Goal: Connect with others: Connect with others

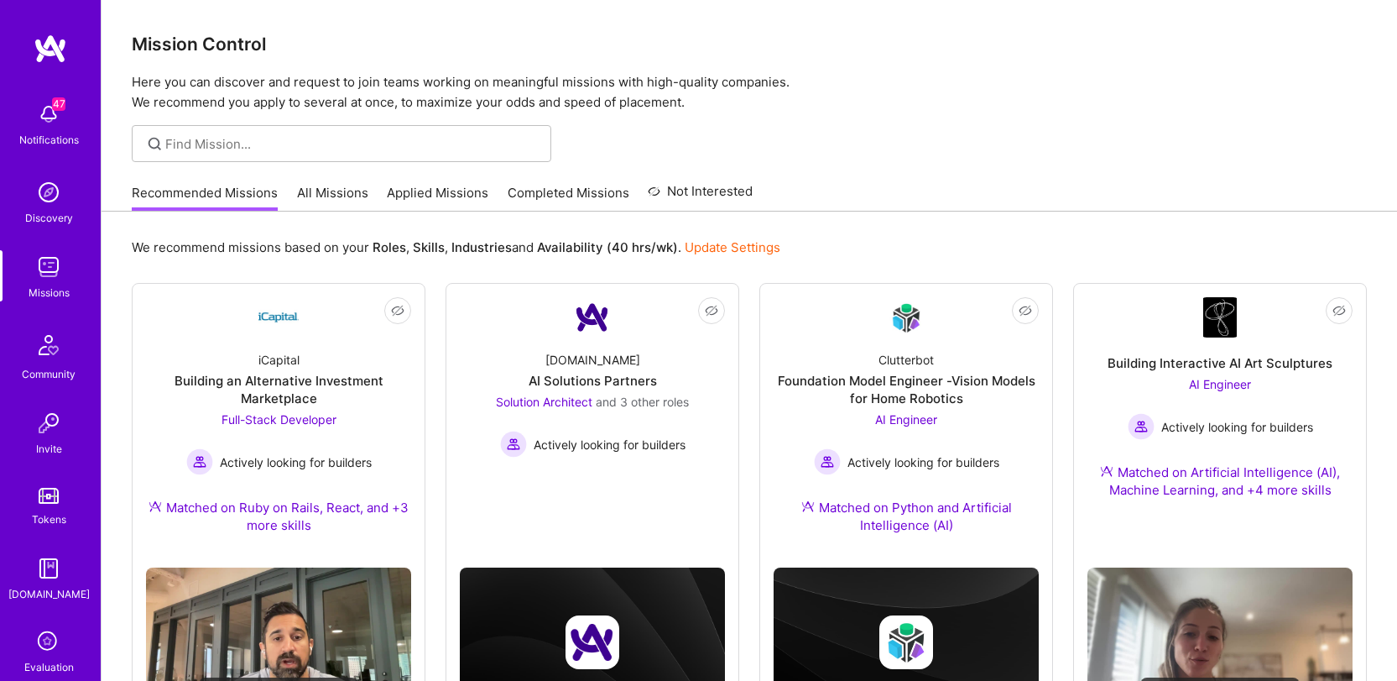
click at [738, 97] on p "Here you can discover and request to join teams working on meaningful missions …" at bounding box center [749, 92] width 1235 height 40
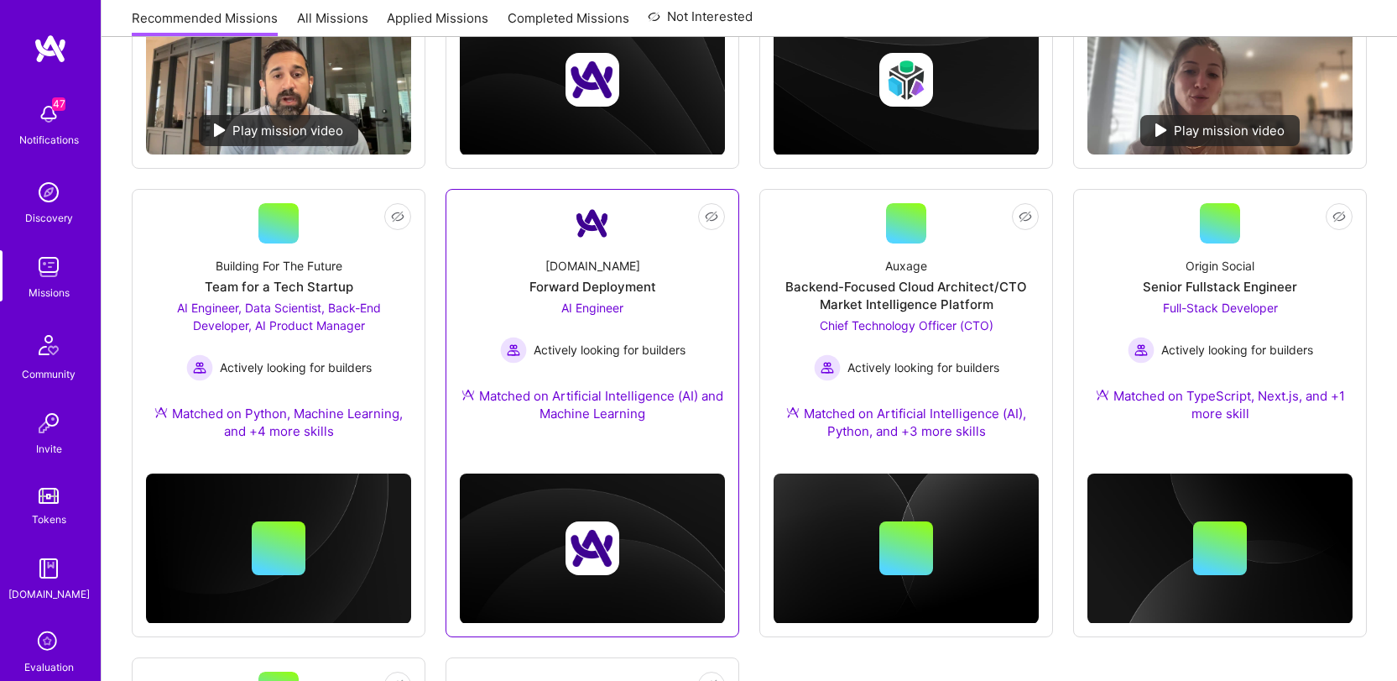
scroll to position [561, 0]
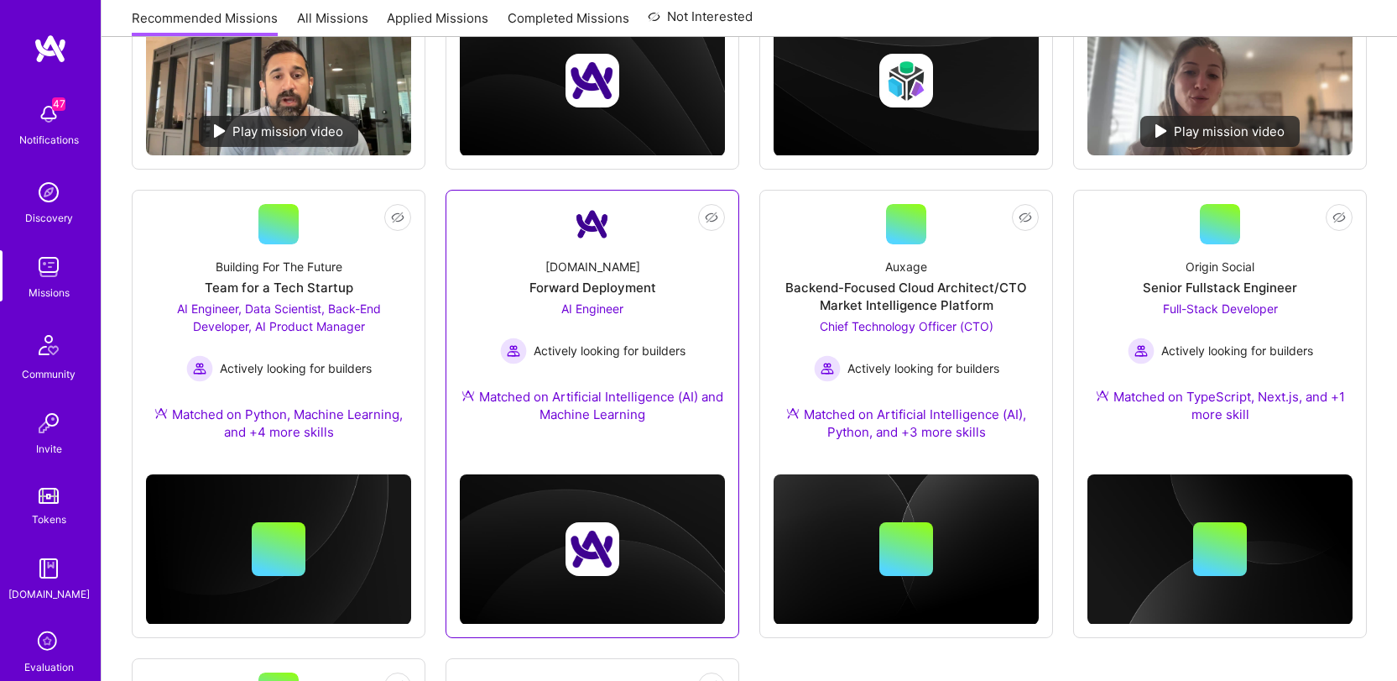
click at [624, 242] on link "Not Interested [DOMAIN_NAME] Forward Deployment AI Engineer Actively looking fo…" at bounding box center [592, 323] width 265 height 239
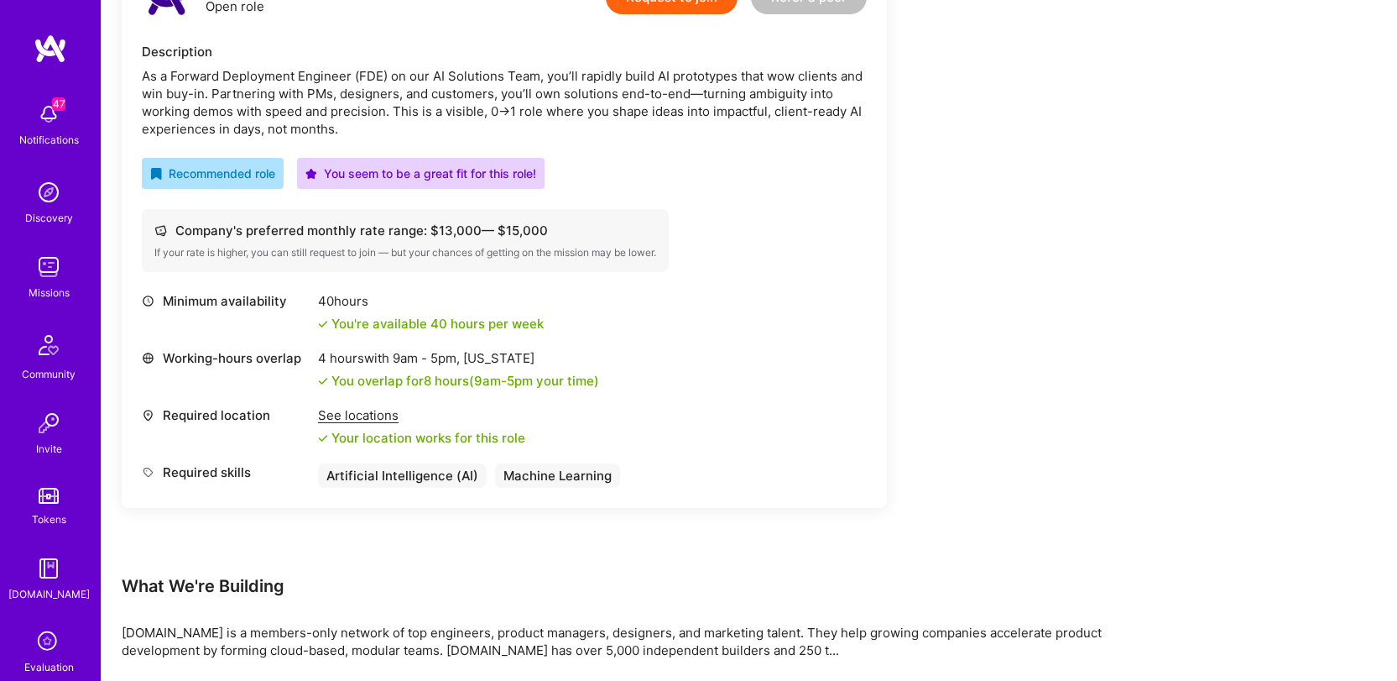
scroll to position [496, 0]
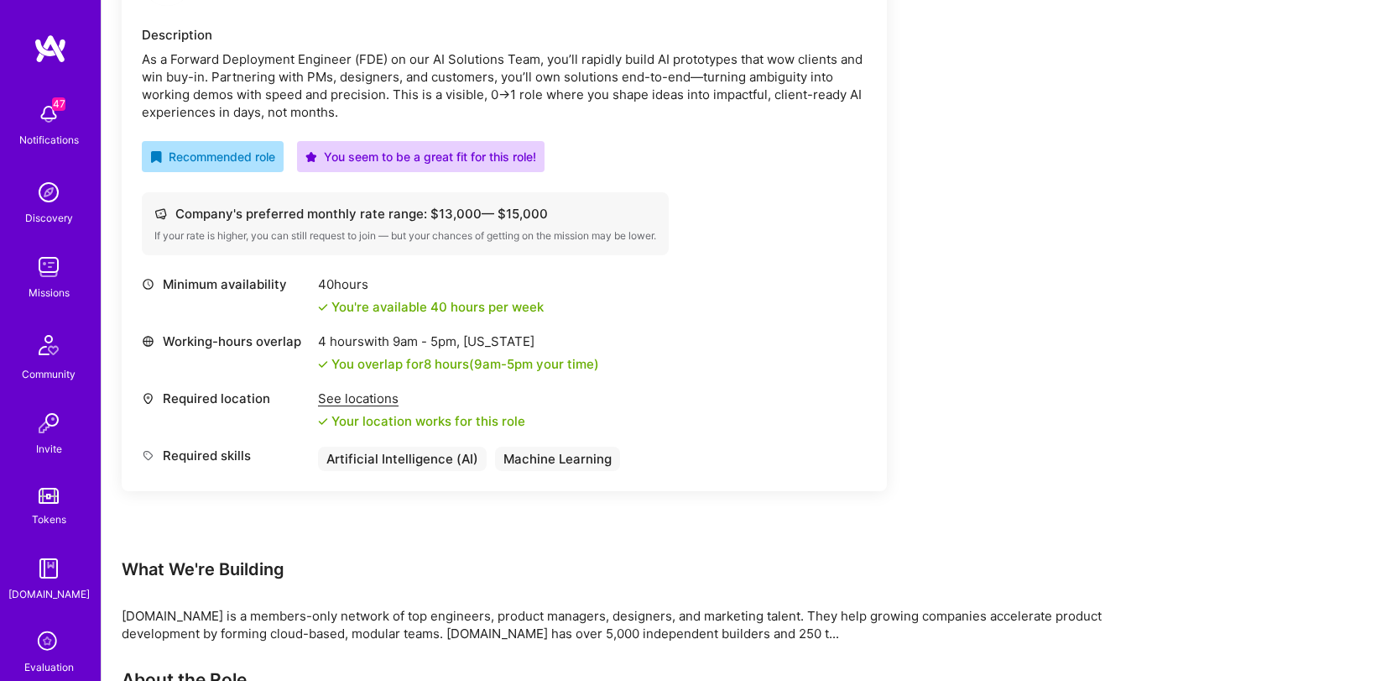
click at [1124, 257] on div "Earn tokens for inviting a new [PERSON_NAME] to this mission Do you know the pe…" at bounding box center [625, 604] width 1007 height 1710
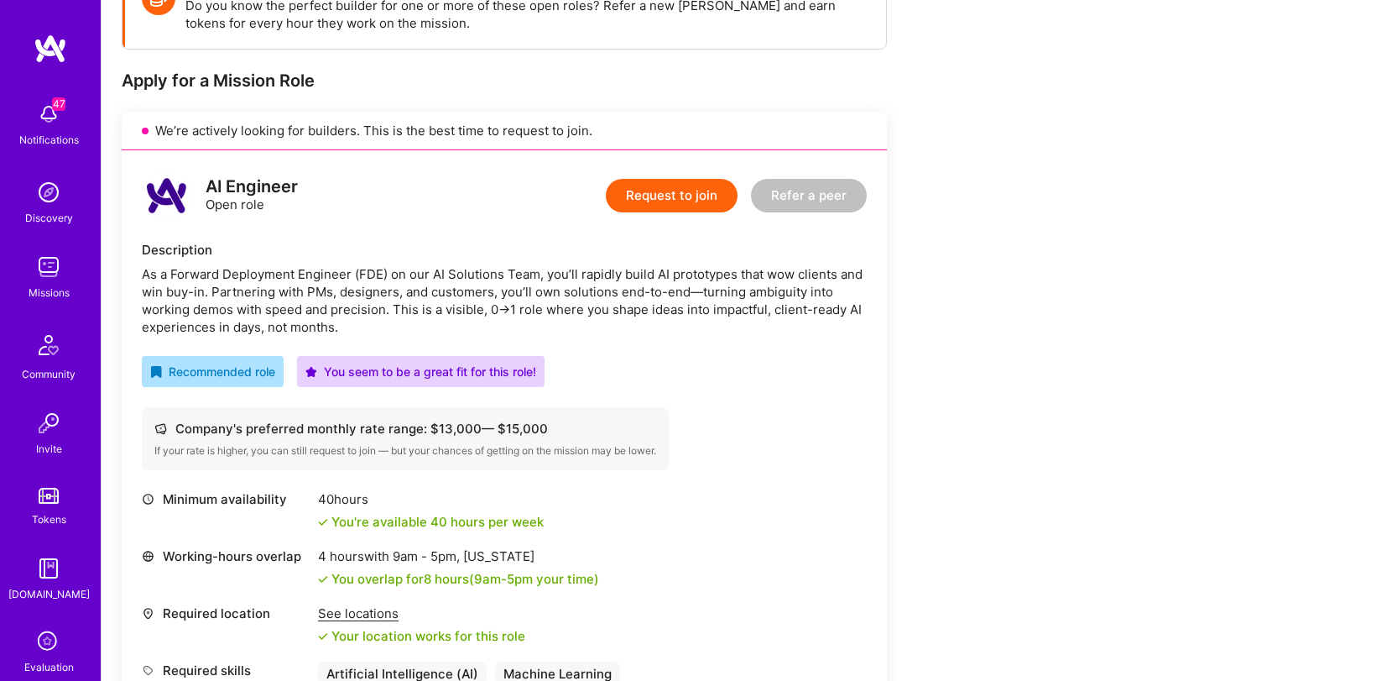
scroll to position [0, 0]
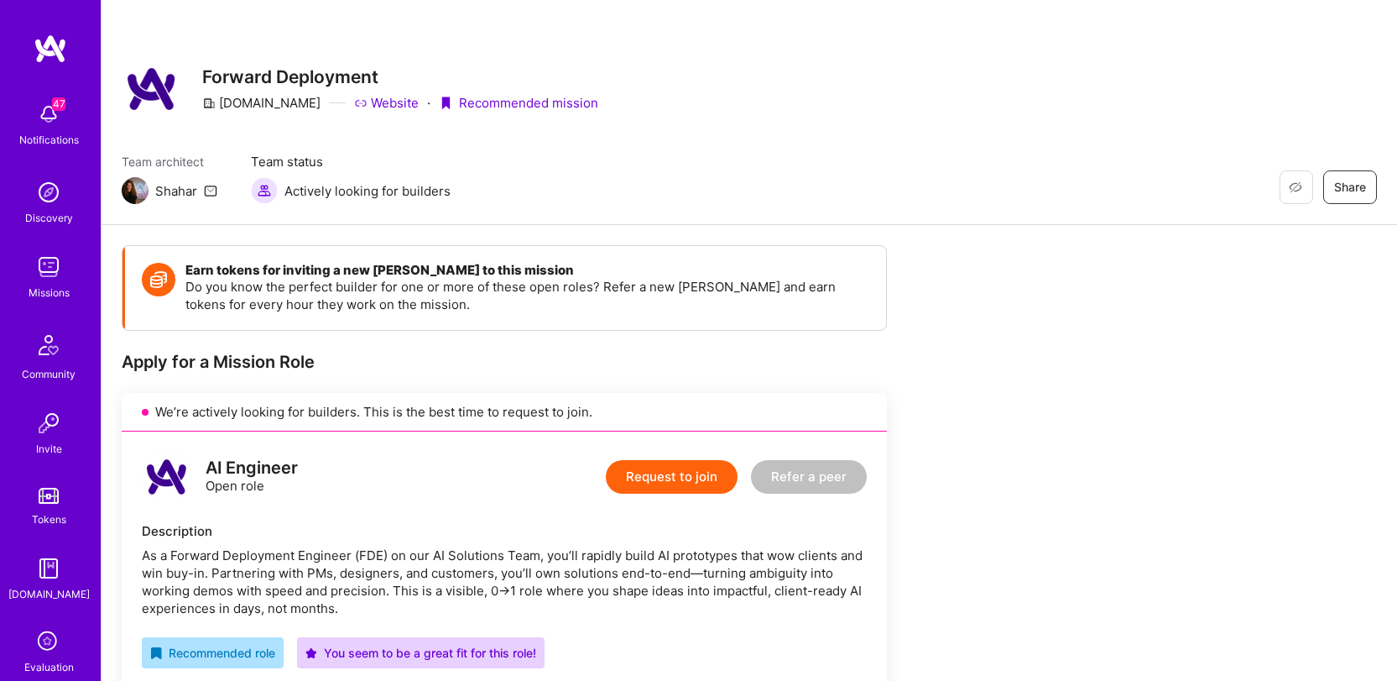
click at [35, 204] on img at bounding box center [49, 192] width 34 height 34
